Goal: Information Seeking & Learning: Learn about a topic

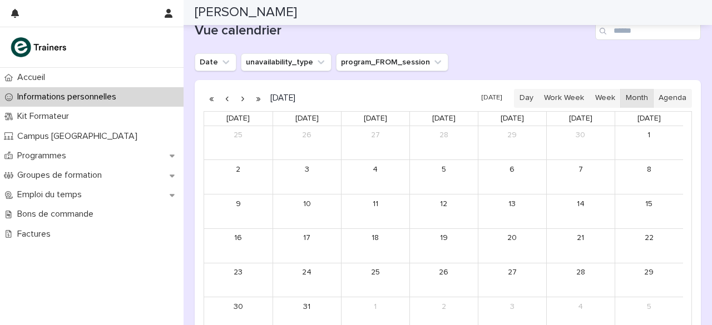
scroll to position [754, 0]
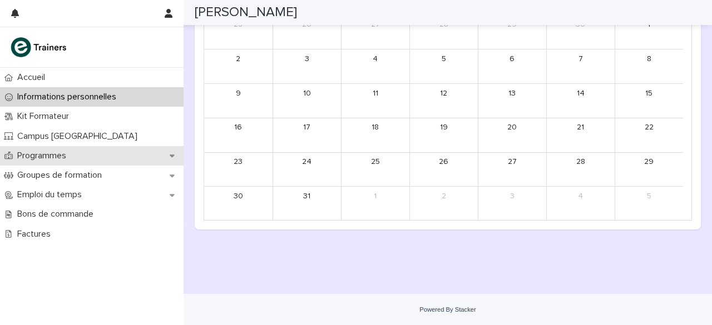
click at [173, 161] on div "Programmes" at bounding box center [91, 155] width 183 height 19
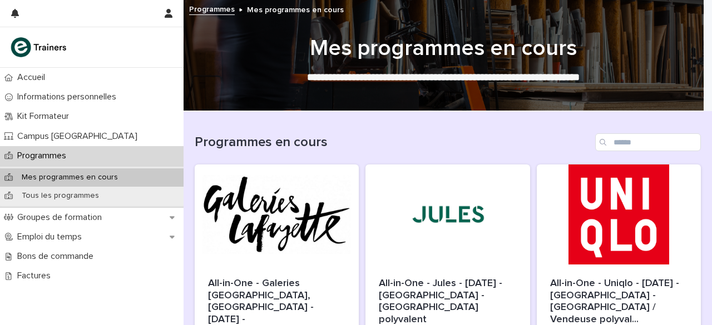
click at [430, 133] on div "Programmes en cours" at bounding box center [448, 142] width 506 height 18
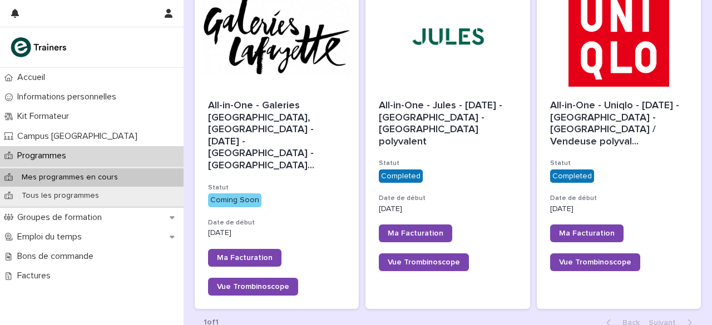
scroll to position [200, 0]
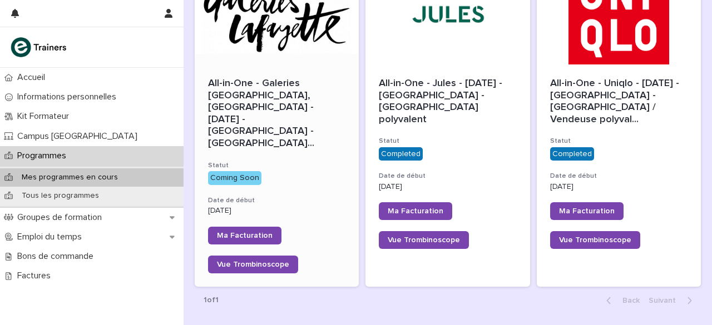
click at [245, 171] on div "Coming Soon" at bounding box center [234, 178] width 53 height 14
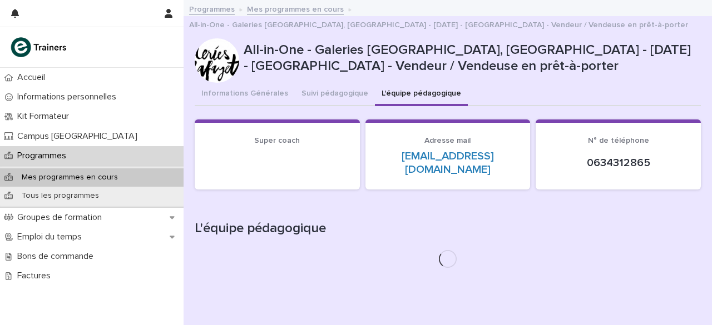
click at [399, 92] on button "L'équipe pédagogique" at bounding box center [421, 94] width 93 height 23
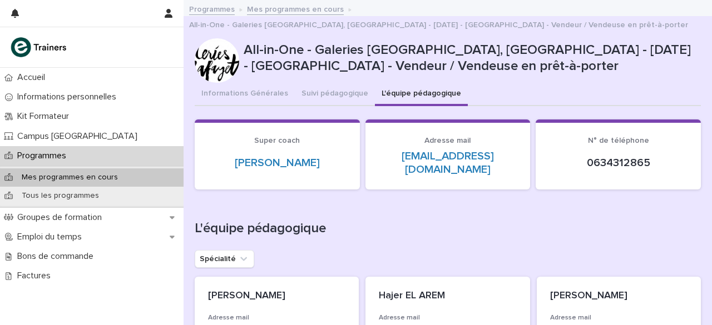
click at [511, 101] on div "Informations Générales Suivi pédagogique L'équipe pédagogique" at bounding box center [448, 94] width 506 height 23
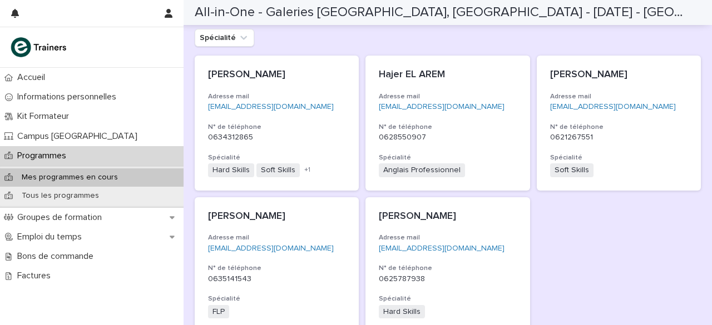
scroll to position [200, 0]
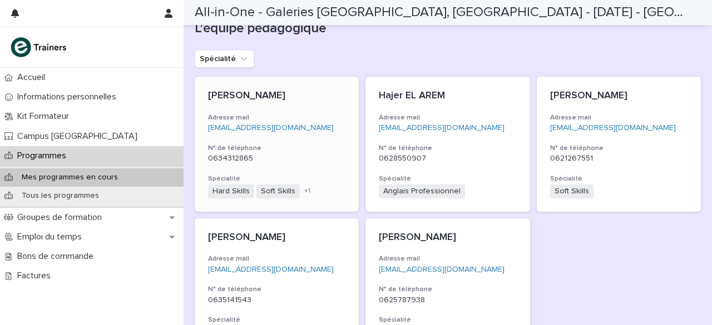
click at [270, 97] on p "[PERSON_NAME]" at bounding box center [276, 96] width 137 height 12
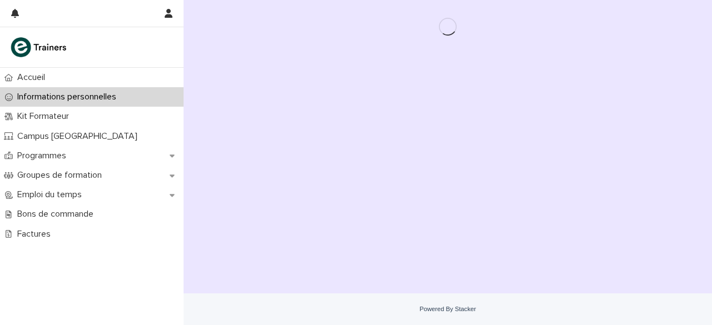
click at [270, 97] on div "Loading... Saving… Loading... Saving…" at bounding box center [447, 133] width 517 height 266
click at [634, 126] on div "Loading... Saving… Loading... Saving…" at bounding box center [447, 133] width 517 height 266
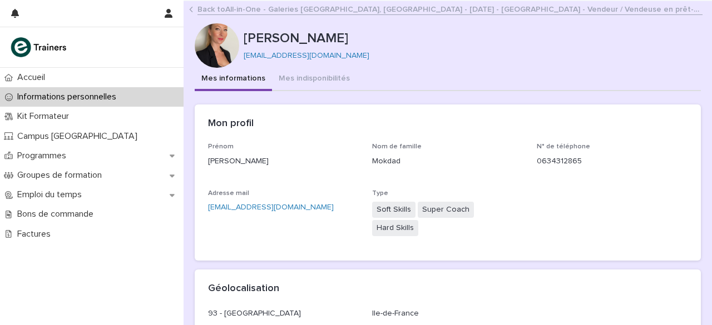
click at [198, 9] on link "Back to All-in-One - Galeries [GEOGRAPHIC_DATA], [GEOGRAPHIC_DATA] - [DATE] - […" at bounding box center [449, 8] width 505 height 13
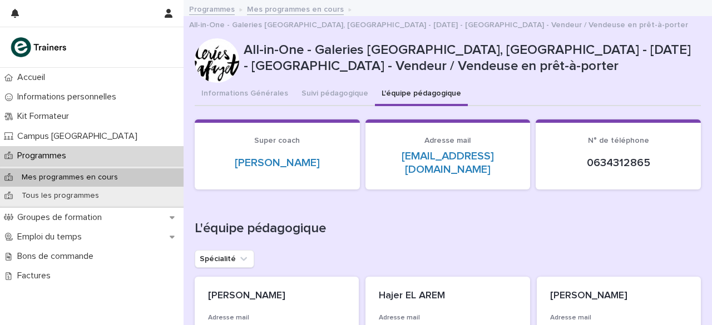
click at [546, 95] on div "Informations Générales Suivi pédagogique L'équipe pédagogique" at bounding box center [448, 94] width 506 height 23
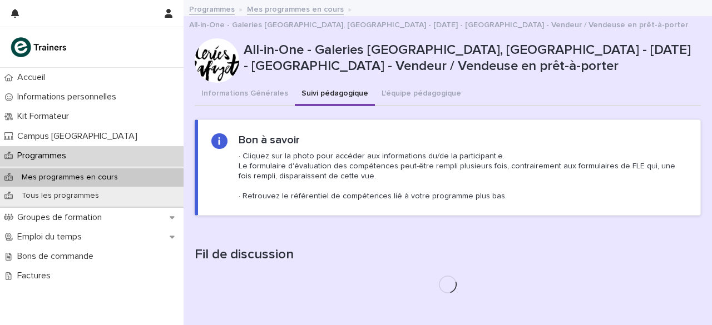
click at [306, 92] on button "Suivi pédagogique" at bounding box center [335, 94] width 80 height 23
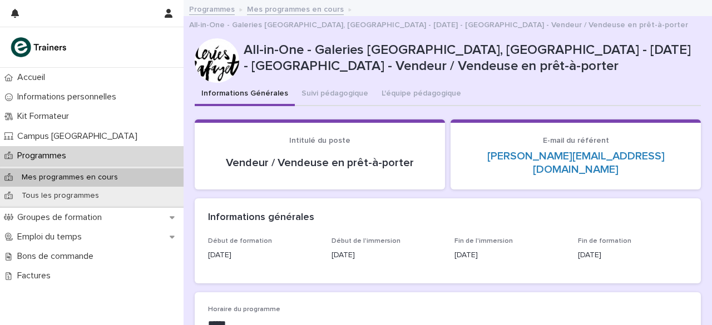
click at [258, 91] on button "Informations Générales" at bounding box center [245, 94] width 100 height 23
